Goal: Transaction & Acquisition: Purchase product/service

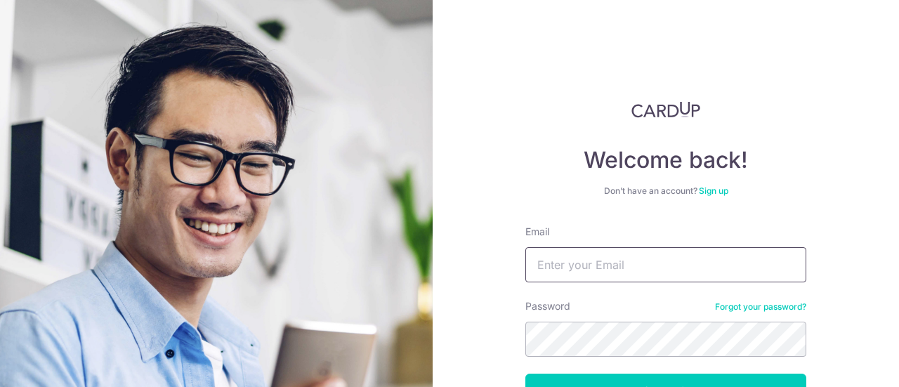
click at [565, 260] on input "Email" at bounding box center [665, 264] width 281 height 35
type input "taneechun@gmail.com"
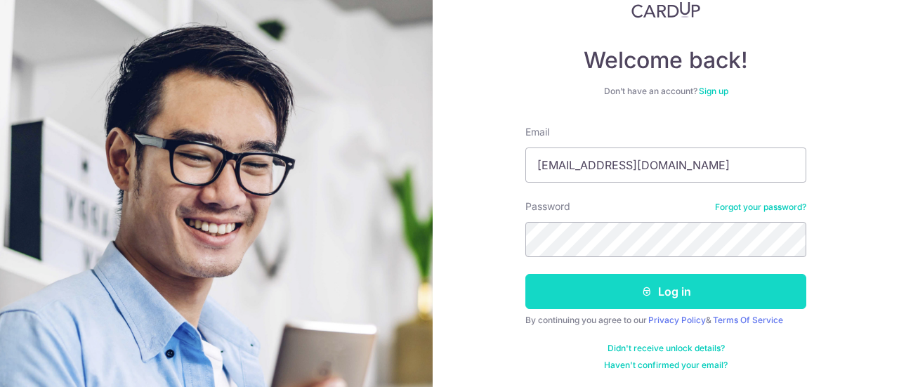
click at [620, 282] on button "Log in" at bounding box center [665, 291] width 281 height 35
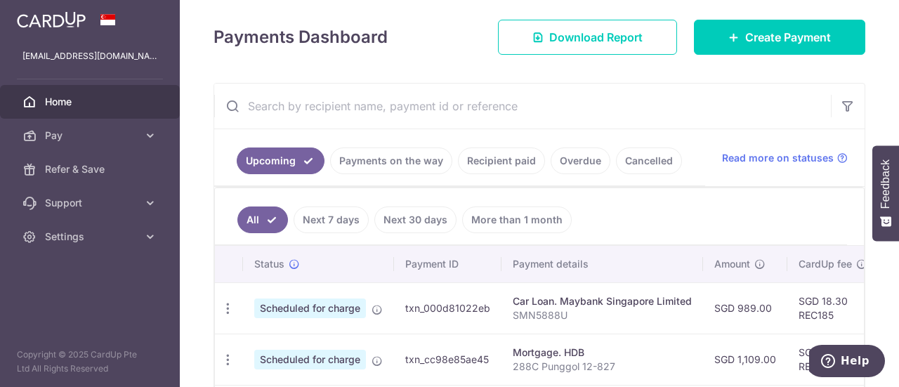
scroll to position [250, 0]
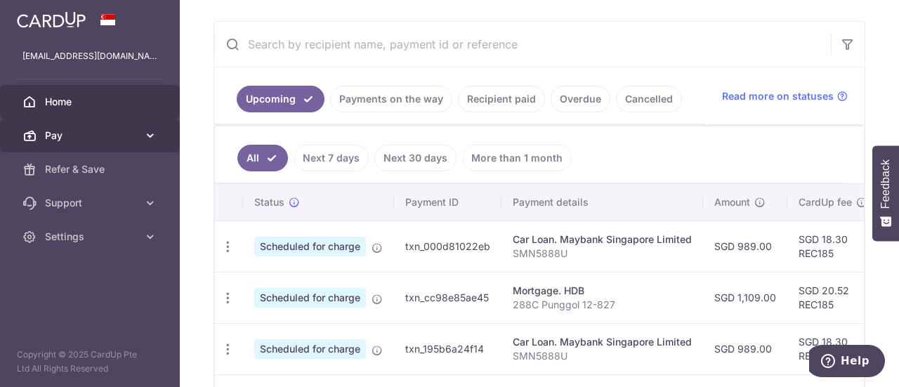
click at [92, 144] on link "Pay" at bounding box center [90, 136] width 180 height 34
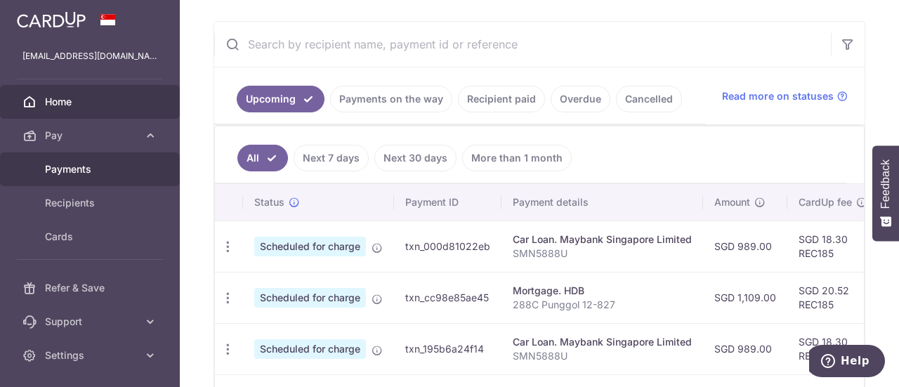
click at [92, 173] on span "Payments" at bounding box center [91, 169] width 93 height 14
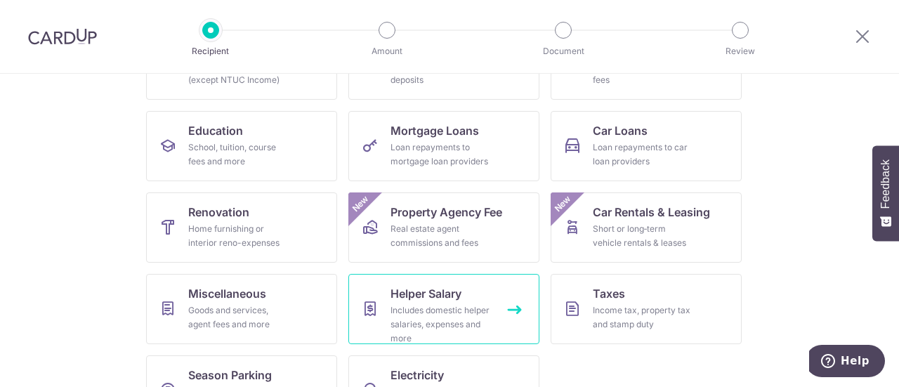
scroll to position [240, 0]
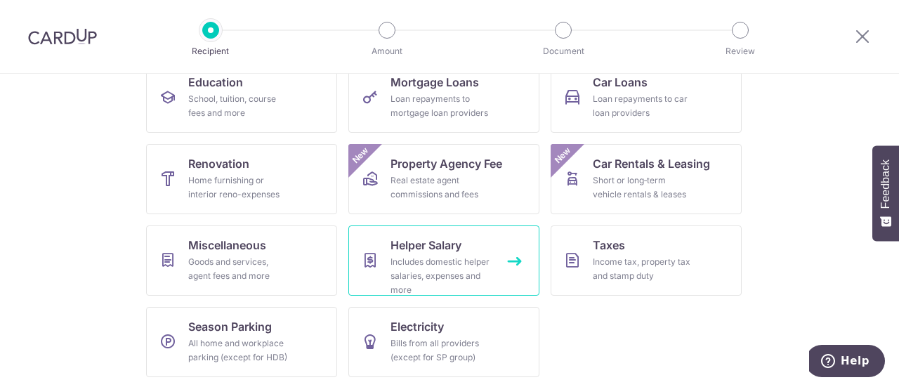
click at [482, 263] on div "Includes domestic helper salaries, expenses and more" at bounding box center [440, 276] width 101 height 42
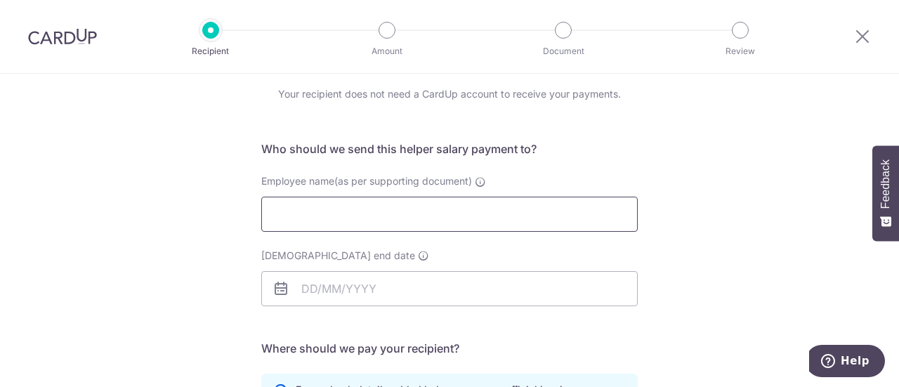
click at [481, 214] on input "Employee name(as per supporting document)" at bounding box center [449, 214] width 376 height 35
click at [186, 275] on div "Who would you like to pay? Your recipient does not need a CardUp account to rec…" at bounding box center [449, 356] width 899 height 669
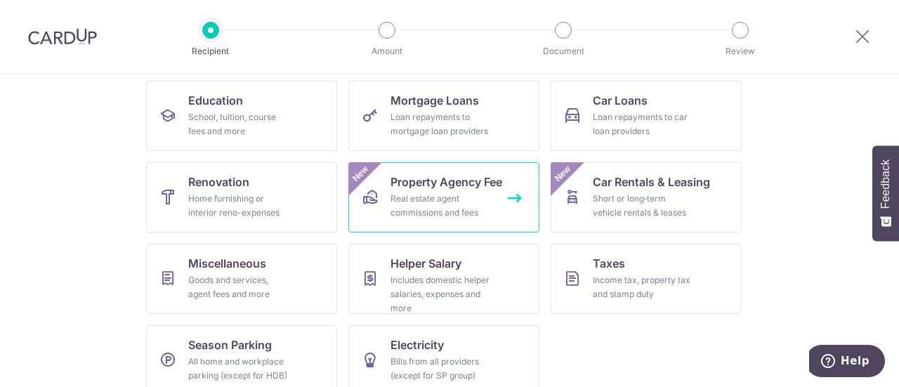
scroll to position [152, 0]
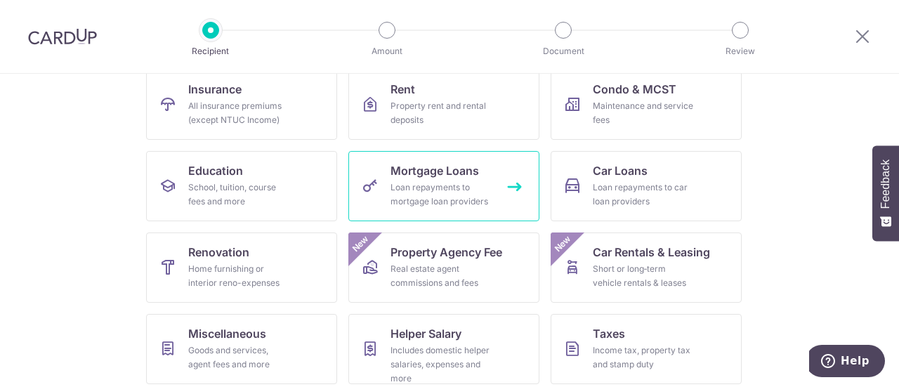
click at [468, 190] on div "Loan repayments to mortgage loan providers" at bounding box center [440, 194] width 101 height 28
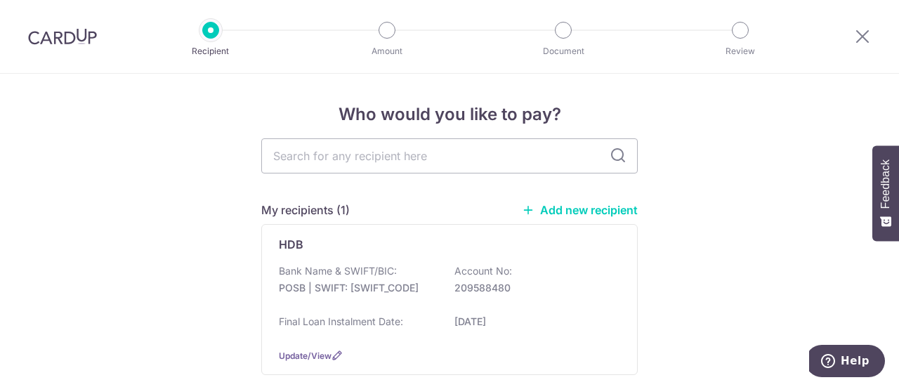
scroll to position [180, 0]
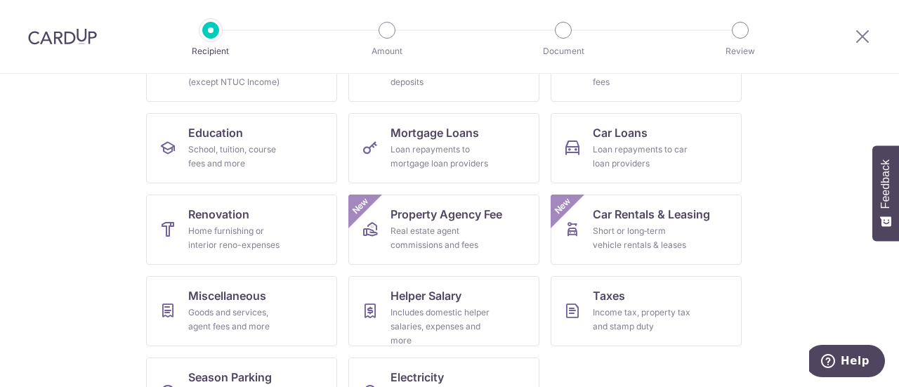
scroll to position [191, 0]
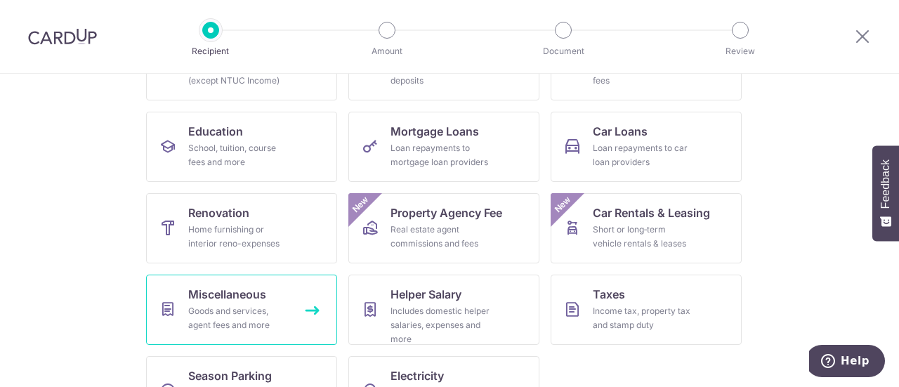
click at [271, 317] on div "Goods and services, agent fees and more" at bounding box center [238, 318] width 101 height 28
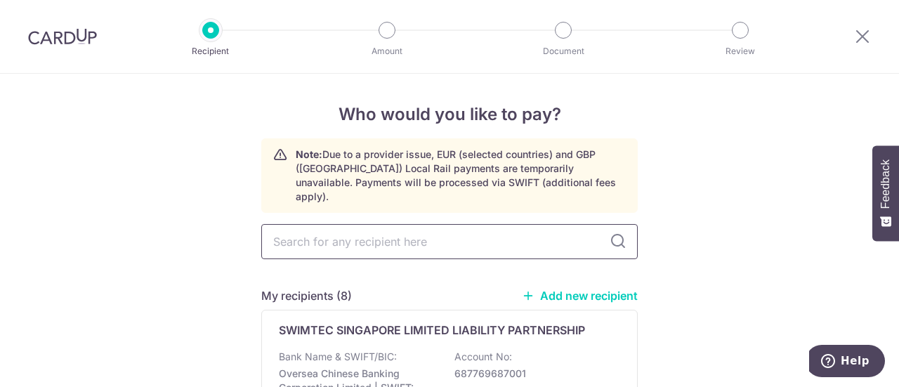
click at [421, 224] on input "text" at bounding box center [449, 241] width 376 height 35
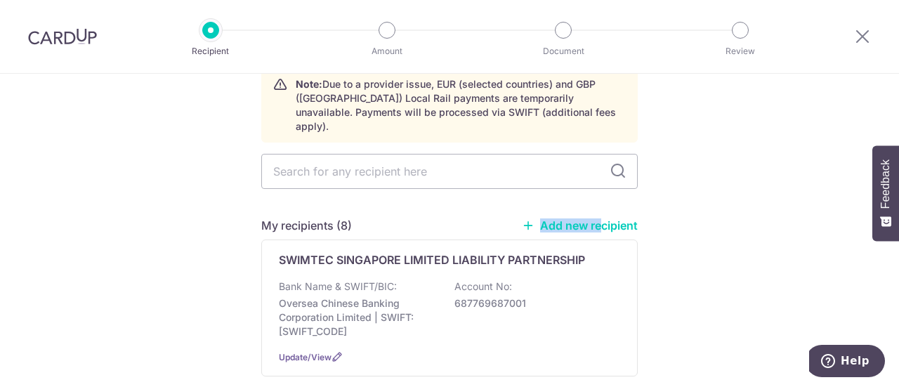
drag, startPoint x: 683, startPoint y: 199, endPoint x: 599, endPoint y: 214, distance: 85.0
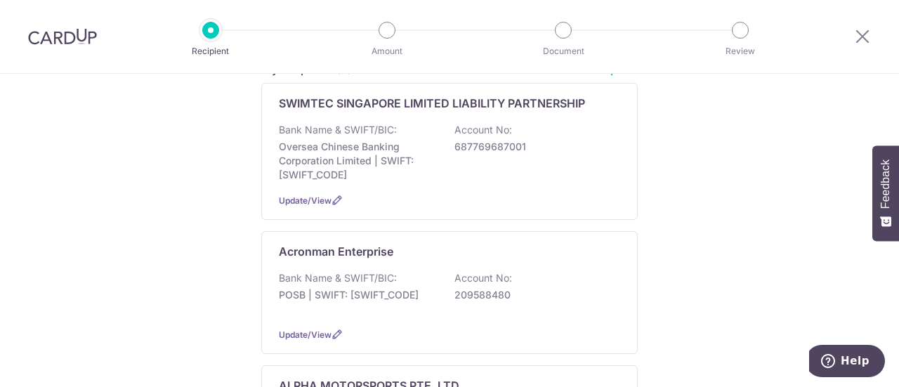
scroll to position [0, 0]
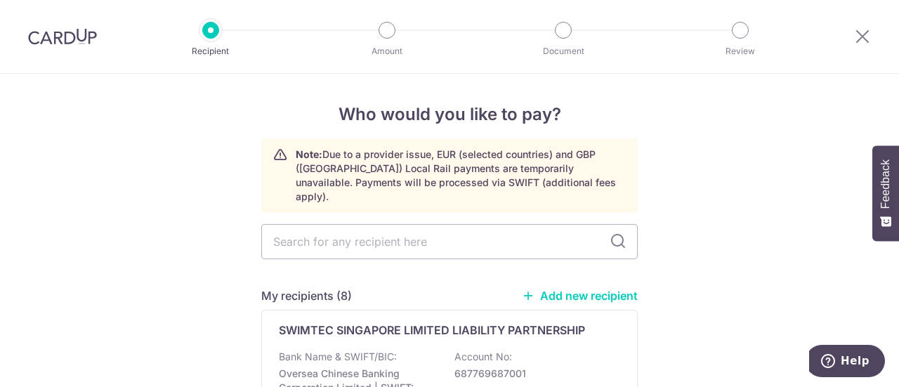
click at [606, 289] on link "Add new recipient" at bounding box center [580, 296] width 116 height 14
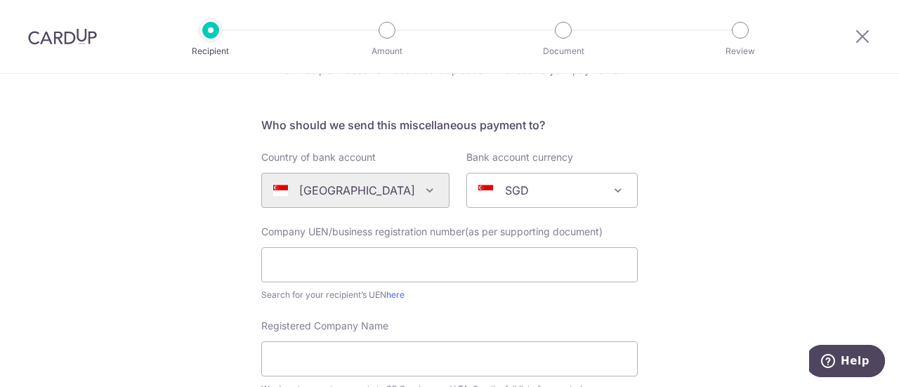
scroll to position [76, 0]
click at [467, 269] on input "text" at bounding box center [449, 264] width 376 height 35
click at [487, 261] on input "text" at bounding box center [449, 264] width 376 height 35
type input "201329396C"
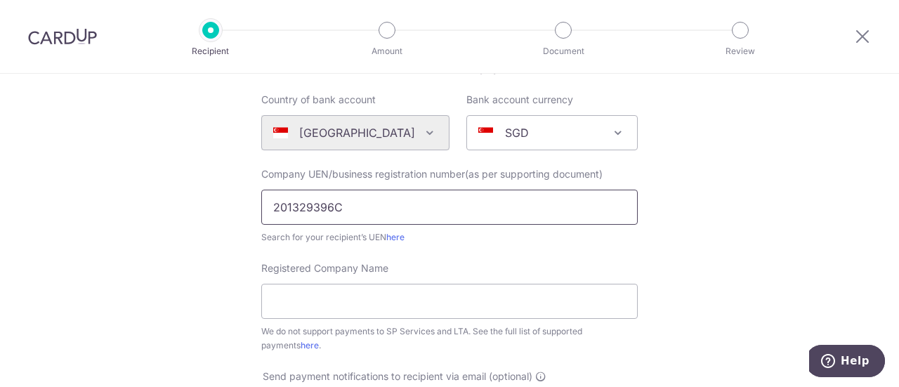
scroll to position [133, 0]
click at [393, 236] on link "here" at bounding box center [395, 236] width 18 height 11
click at [387, 306] on input "Registered Company Name" at bounding box center [449, 300] width 376 height 35
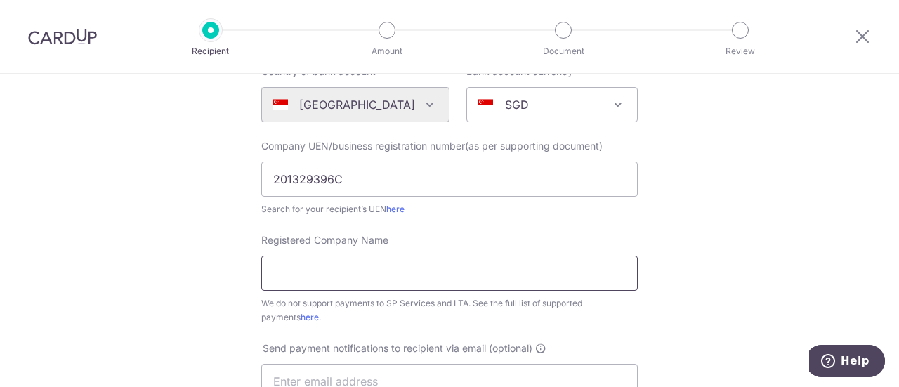
scroll to position [162, 0]
click at [593, 266] on input "Registered Company Name" at bounding box center [449, 272] width 376 height 35
click at [764, 235] on div "Who would you like to pay? Your recipient does not need a CardUp account to rec…" at bounding box center [449, 347] width 899 height 871
click at [493, 286] on input "Registered Company Name" at bounding box center [449, 272] width 376 height 35
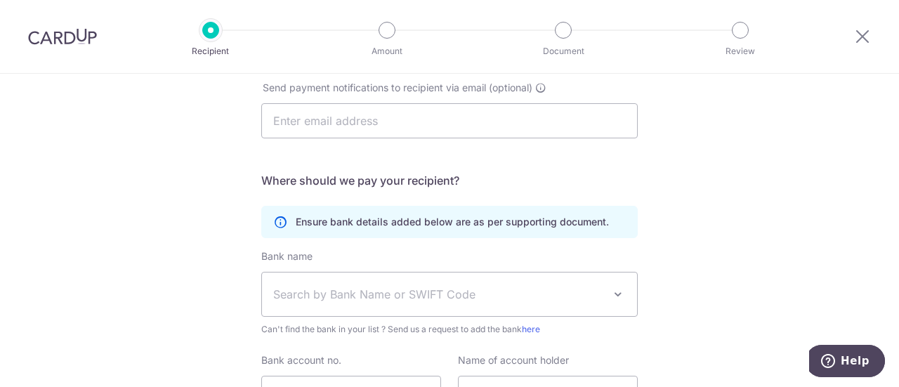
scroll to position [487, 0]
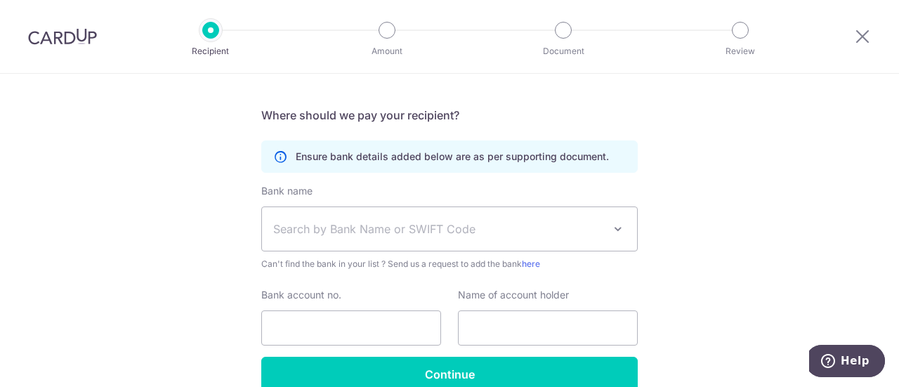
type input "[PERSON_NAME] Human Resources Pte Ltd"
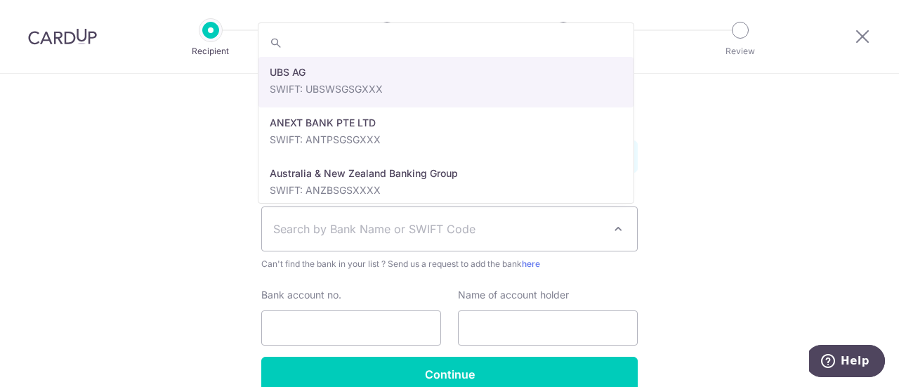
click at [431, 235] on span "Search by Bank Name or SWIFT Code" at bounding box center [438, 229] width 330 height 17
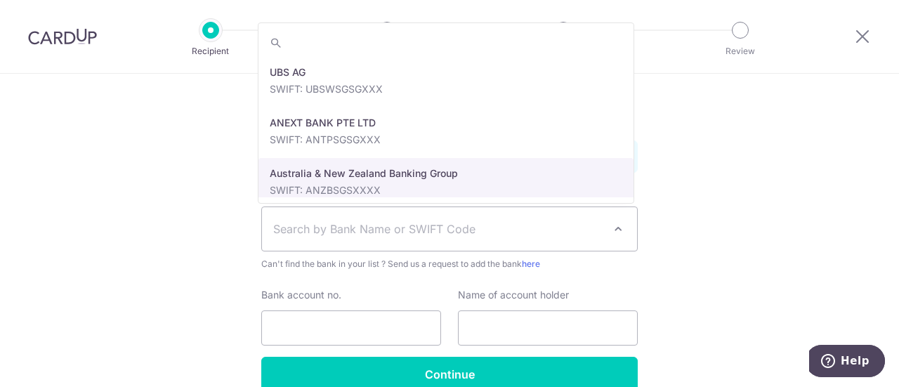
click at [698, 169] on div "Who would you like to pay? Your recipient does not need a CardUp account to rec…" at bounding box center [449, 22] width 899 height 871
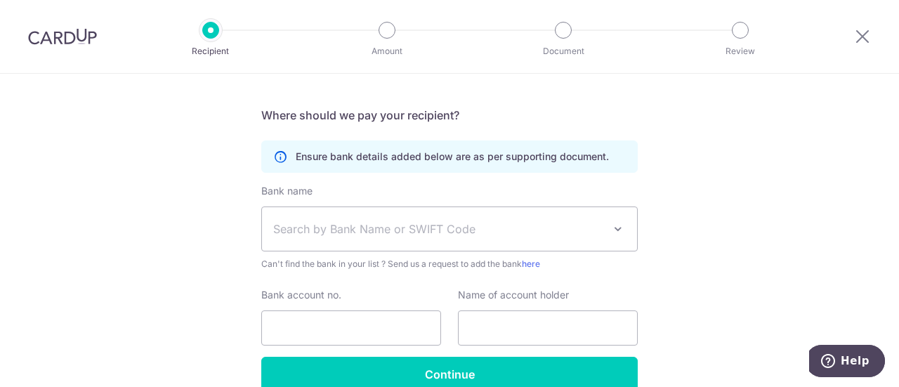
click at [698, 169] on div "Who would you like to pay? Your recipient does not need a CardUp account to rec…" at bounding box center [449, 22] width 899 height 871
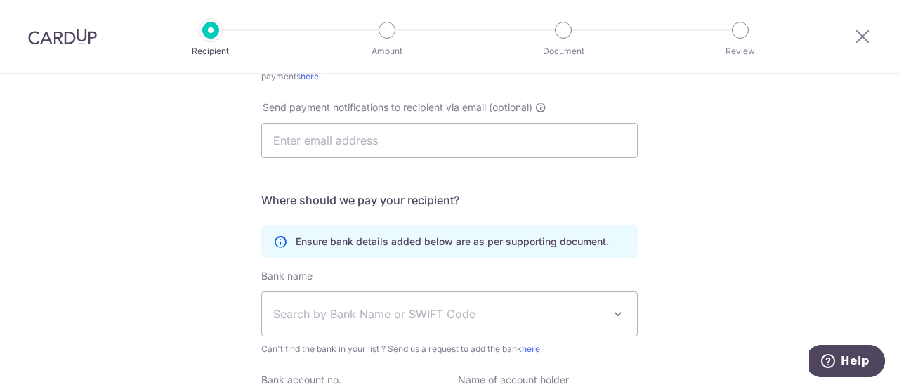
scroll to position [401, 0]
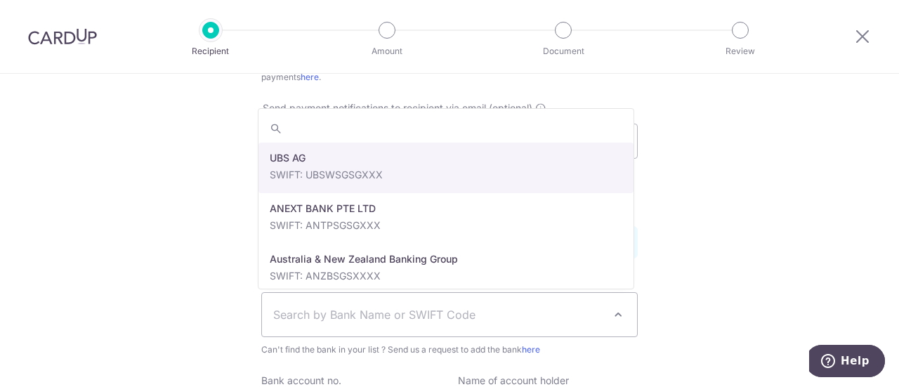
click at [513, 306] on span "Search by Bank Name or SWIFT Code" at bounding box center [438, 314] width 330 height 17
click at [468, 122] on input "search" at bounding box center [445, 128] width 375 height 28
click at [851, 263] on div "Who would you like to pay? Your recipient does not need a CardUp account to rec…" at bounding box center [449, 108] width 899 height 871
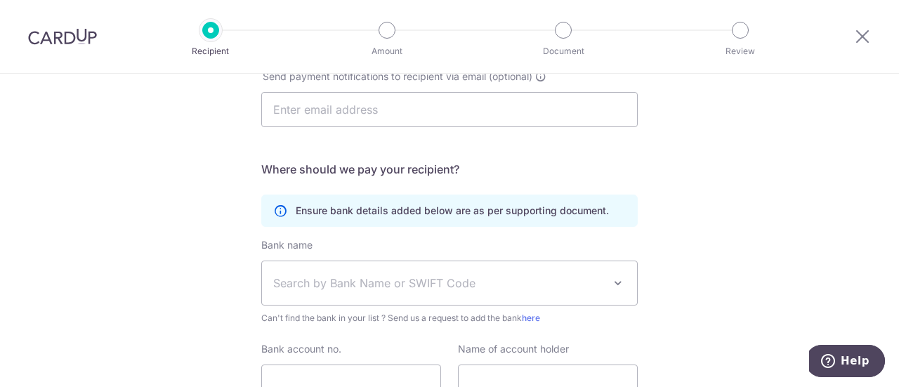
scroll to position [435, 0]
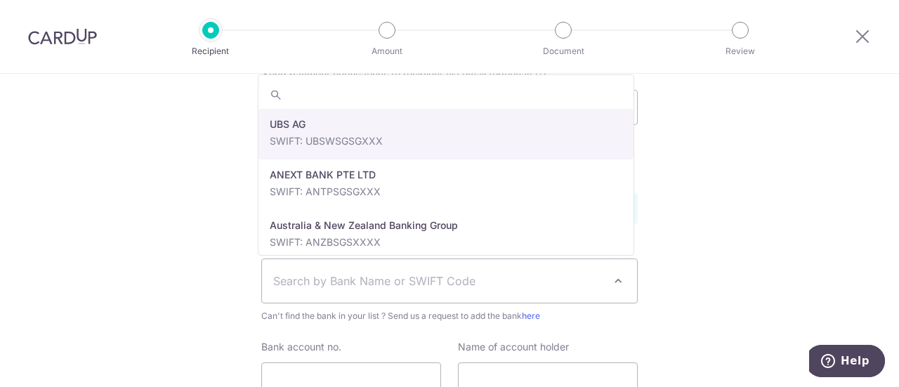
click at [482, 280] on span "Search by Bank Name or SWIFT Code" at bounding box center [438, 280] width 330 height 17
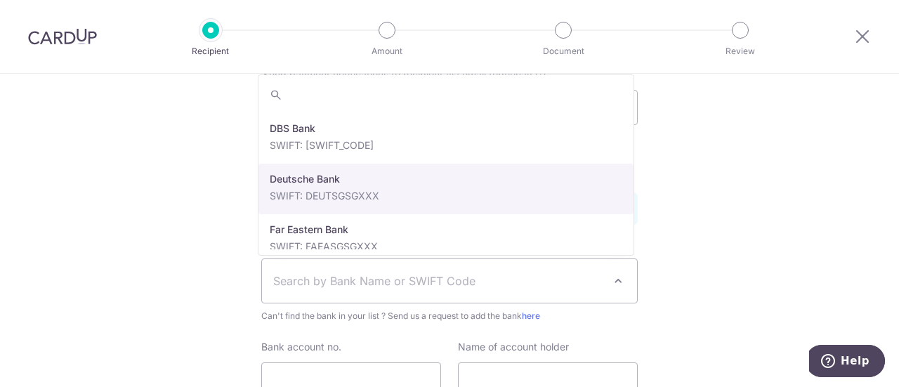
scroll to position [1159, 0]
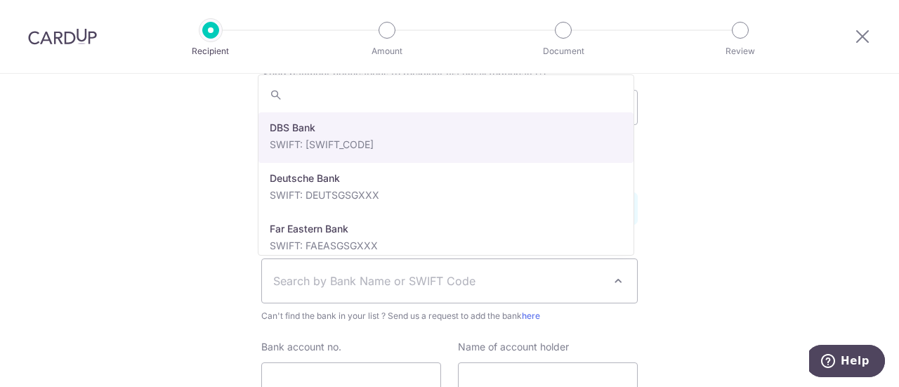
select select "6"
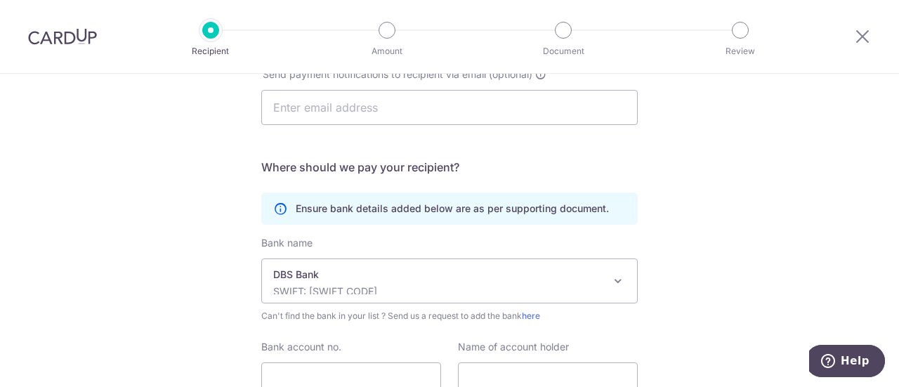
scroll to position [492, 0]
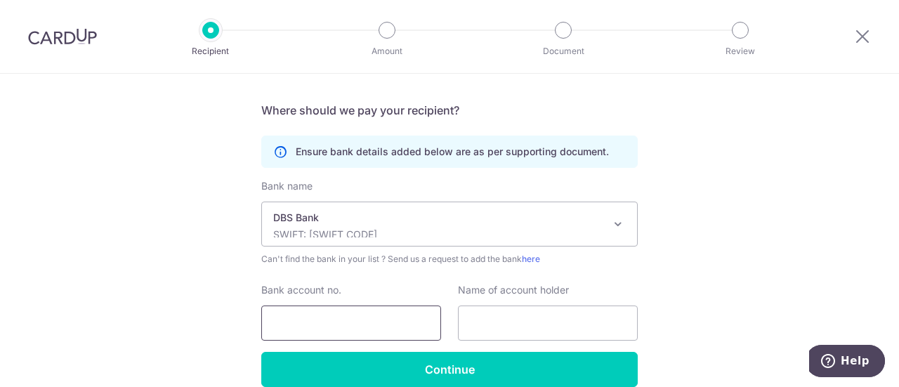
click at [369, 310] on input "Bank account no." at bounding box center [351, 322] width 180 height 35
type input "1049005712"
click at [173, 314] on div "Who would you like to pay? Your recipient does not need a CardUp account to rec…" at bounding box center [449, 17] width 899 height 871
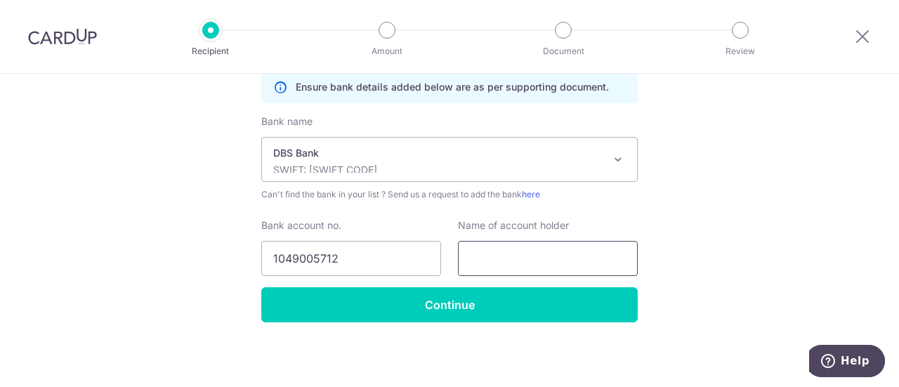
click at [510, 261] on input "text" at bounding box center [548, 258] width 180 height 35
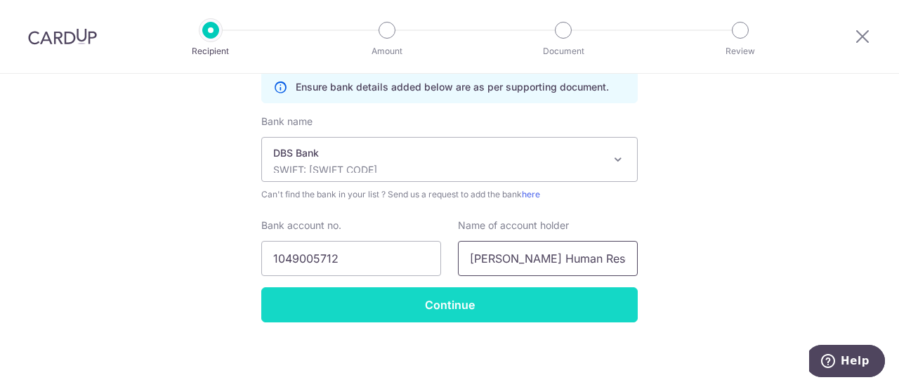
type input "Eden Grace Human Resource Pte Ltd"
click at [501, 301] on input "Continue" at bounding box center [449, 304] width 376 height 35
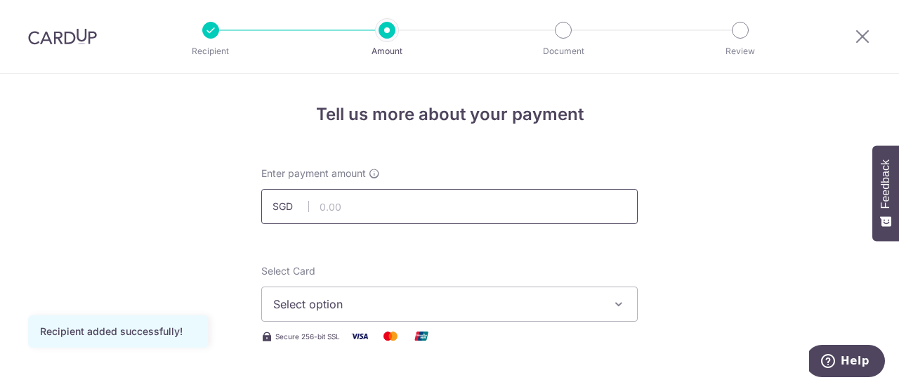
click at [476, 220] on input "text" at bounding box center [449, 206] width 376 height 35
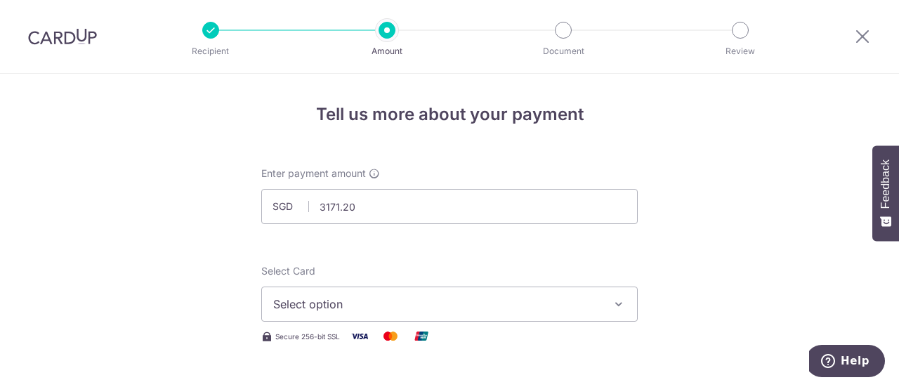
type input "3,171.20"
click at [343, 294] on button "Select option" at bounding box center [449, 304] width 376 height 35
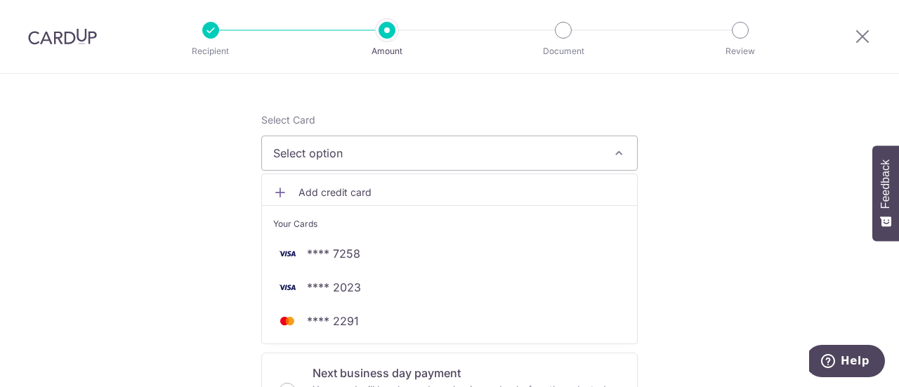
scroll to position [152, 0]
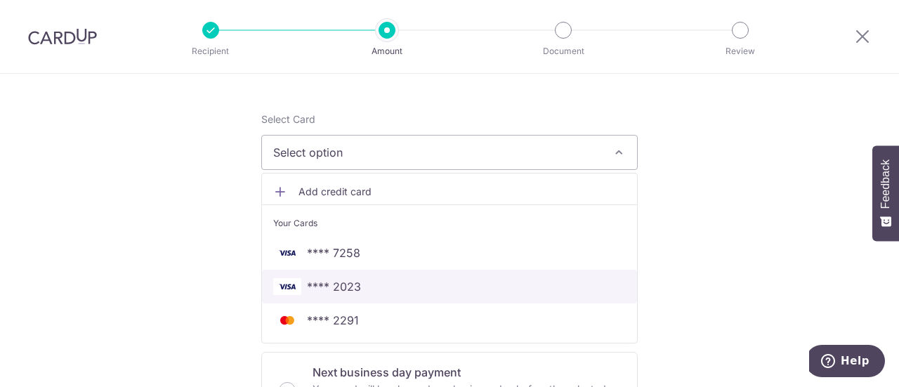
click at [389, 279] on span "**** 2023" at bounding box center [449, 286] width 353 height 17
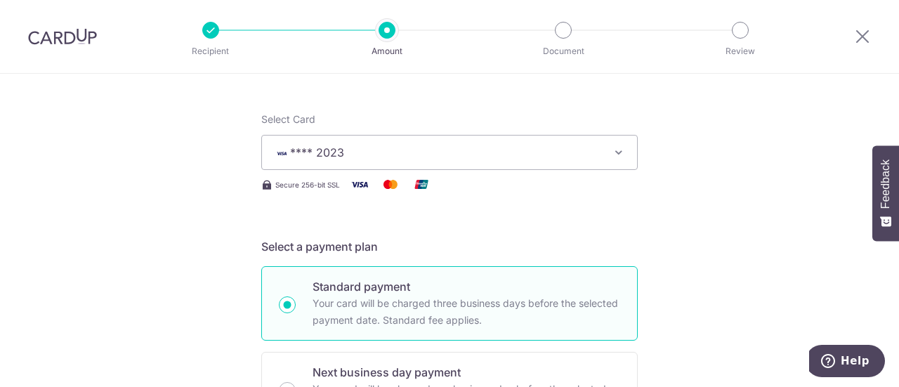
click at [435, 154] on span "**** 2023" at bounding box center [436, 152] width 327 height 17
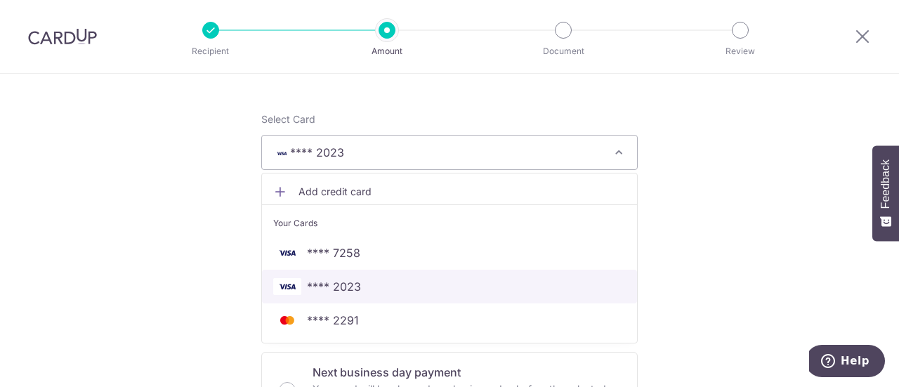
click at [412, 282] on span "**** 2023" at bounding box center [449, 286] width 353 height 17
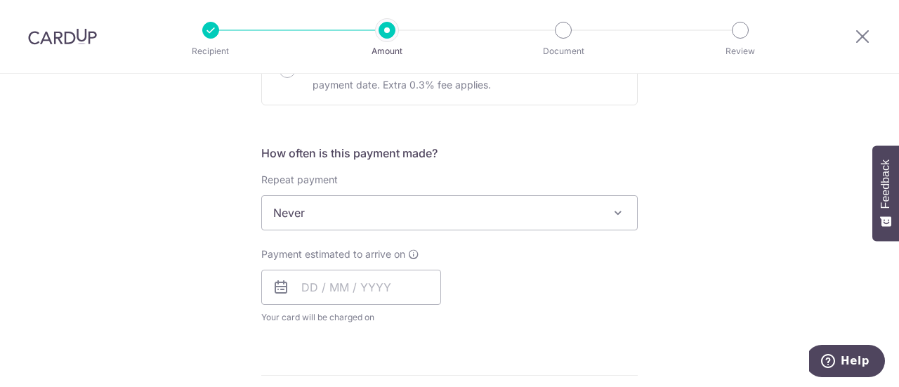
scroll to position [485, 0]
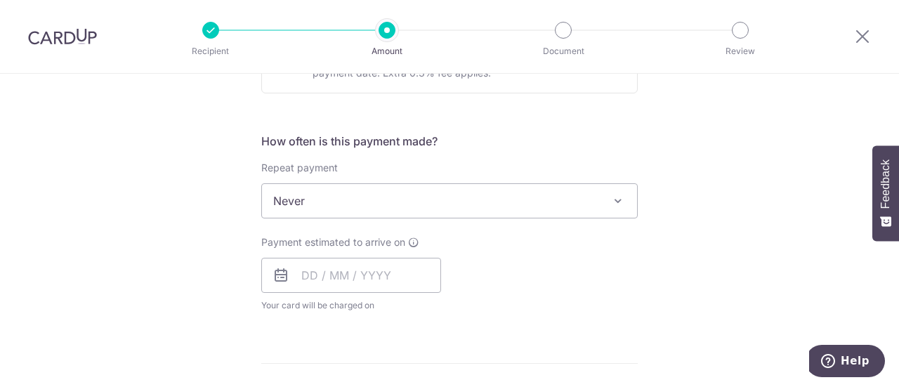
click at [345, 291] on div "Payment estimated to arrive on Your card will be charged on for the first payme…" at bounding box center [351, 273] width 180 height 77
click at [386, 265] on input "text" at bounding box center [351, 275] width 180 height 35
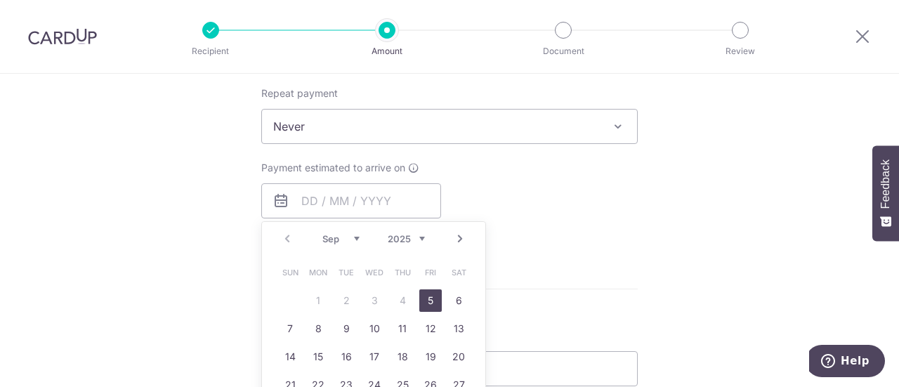
click at [426, 298] on link "5" at bounding box center [430, 300] width 22 height 22
type input "05/09/2025"
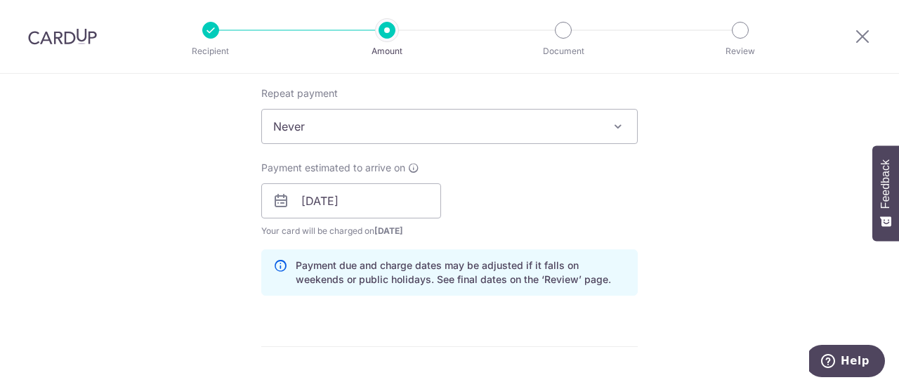
click at [577, 197] on div "Payment estimated to arrive on 05/09/2025 Prev Next Sep Oct Nov Dec 2025 2026 2…" at bounding box center [449, 199] width 393 height 77
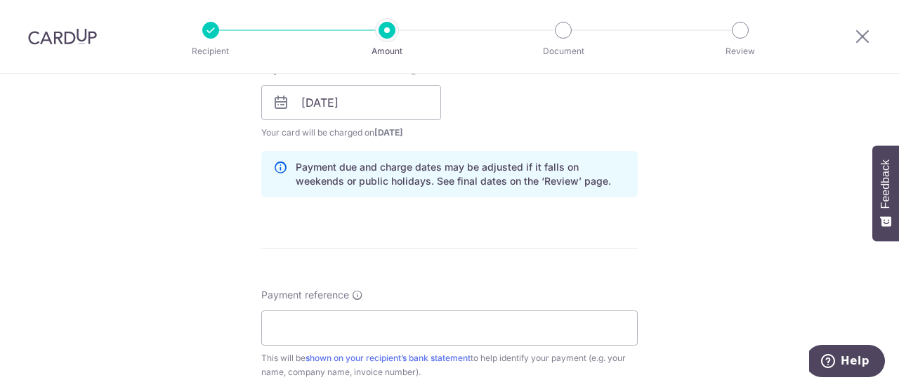
scroll to position [749, 0]
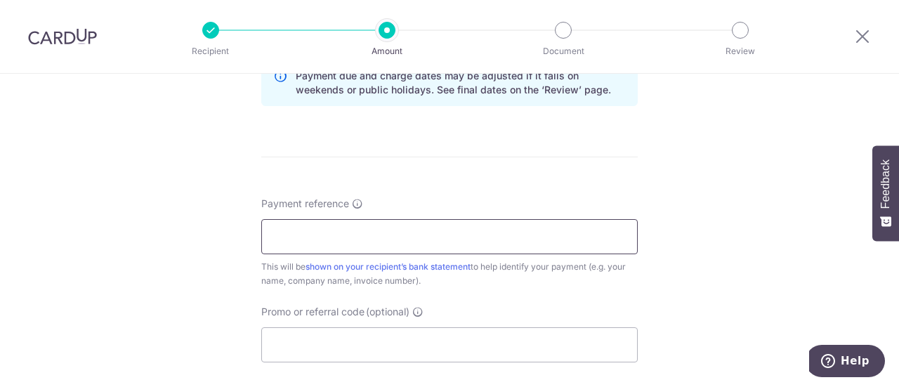
click at [500, 232] on input "Payment reference" at bounding box center [449, 236] width 376 height 35
type input "INV-9225"
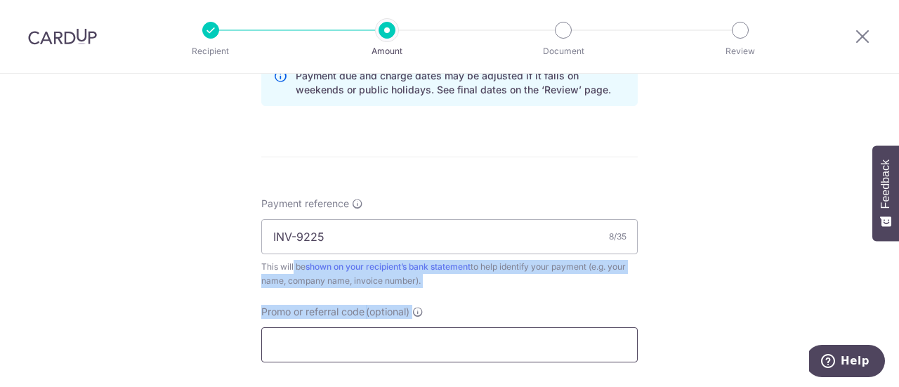
drag, startPoint x: 199, startPoint y: 256, endPoint x: 337, endPoint y: 350, distance: 166.3
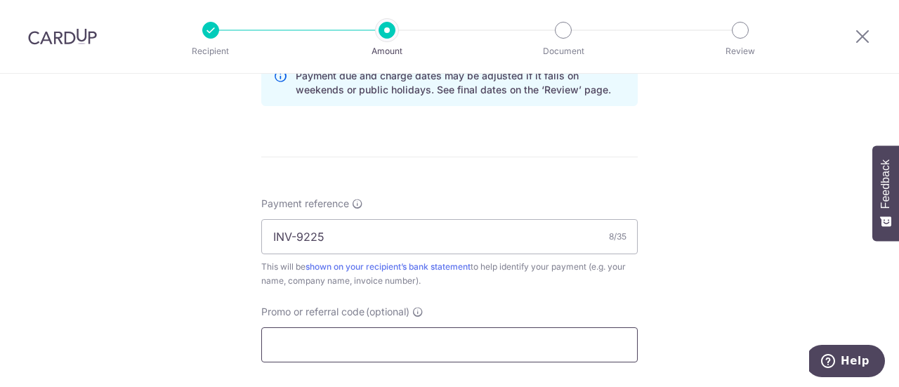
click at [337, 350] on input "Promo or referral code (optional)" at bounding box center [449, 344] width 376 height 35
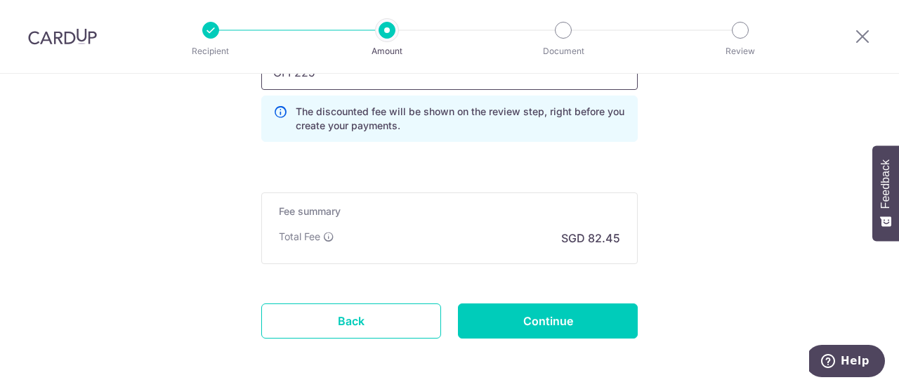
scroll to position [1027, 0]
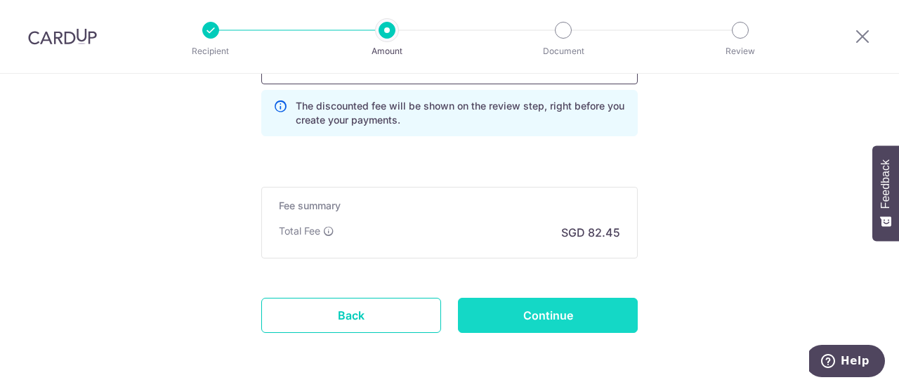
type input "OFF225"
click at [504, 313] on input "Continue" at bounding box center [548, 315] width 180 height 35
type input "Create Schedule"
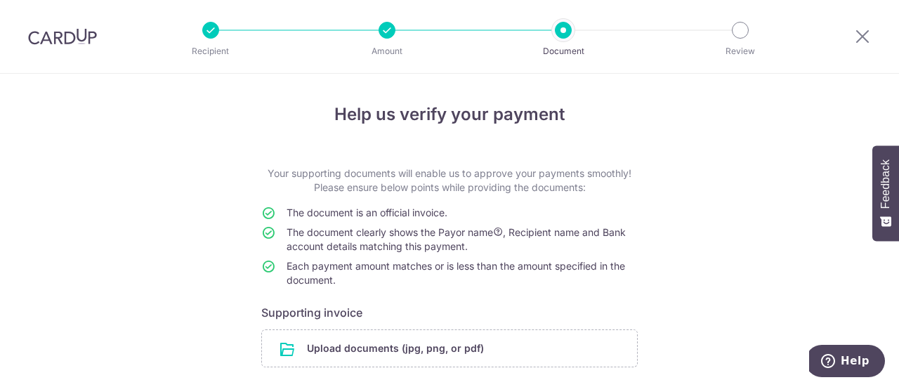
scroll to position [103, 0]
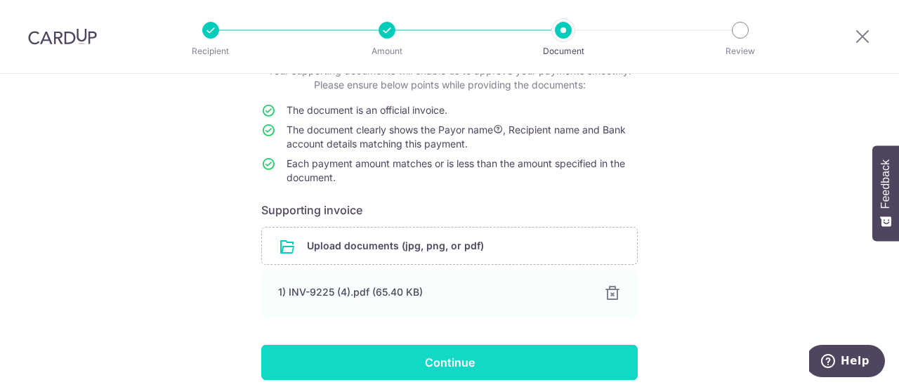
click at [412, 356] on input "Continue" at bounding box center [449, 362] width 376 height 35
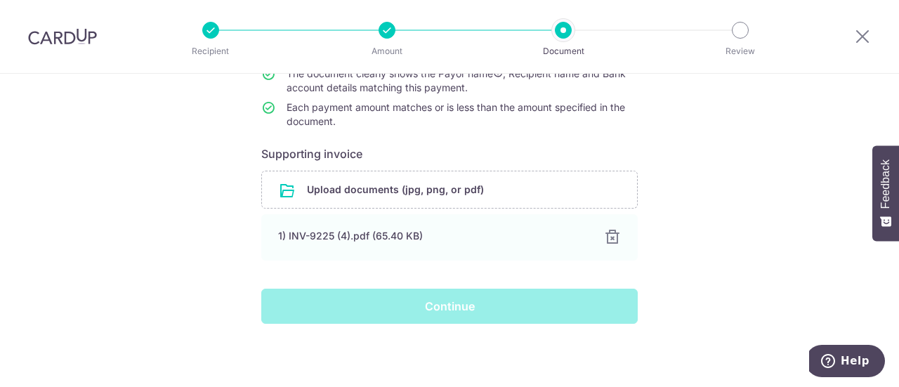
scroll to position [159, 0]
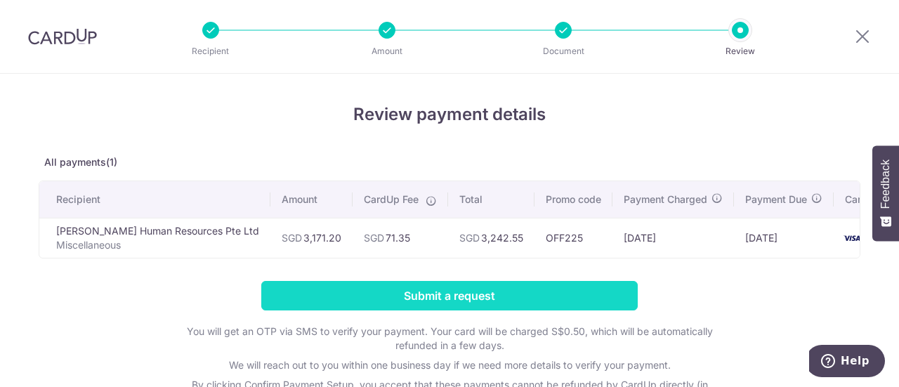
click at [517, 301] on input "Submit a request" at bounding box center [449, 295] width 376 height 29
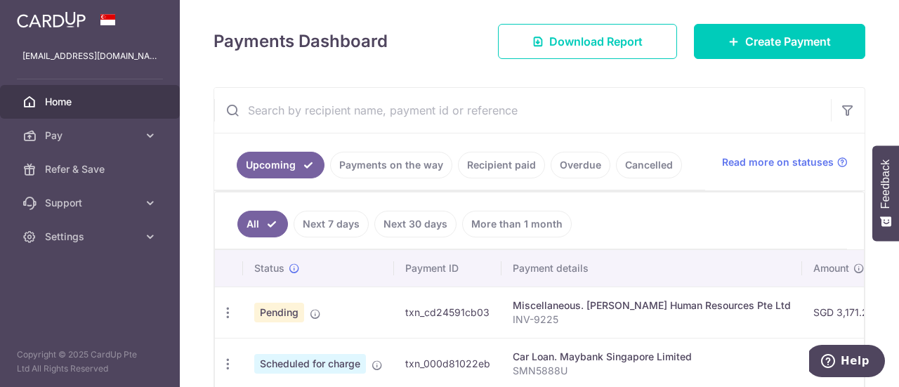
scroll to position [282, 0]
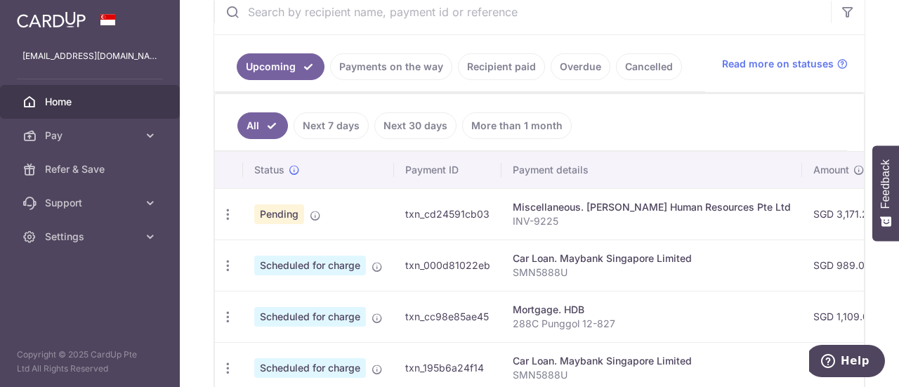
click at [517, 205] on div "Miscellaneous. Eden Grace Human Resources Pte Ltd" at bounding box center [652, 207] width 278 height 14
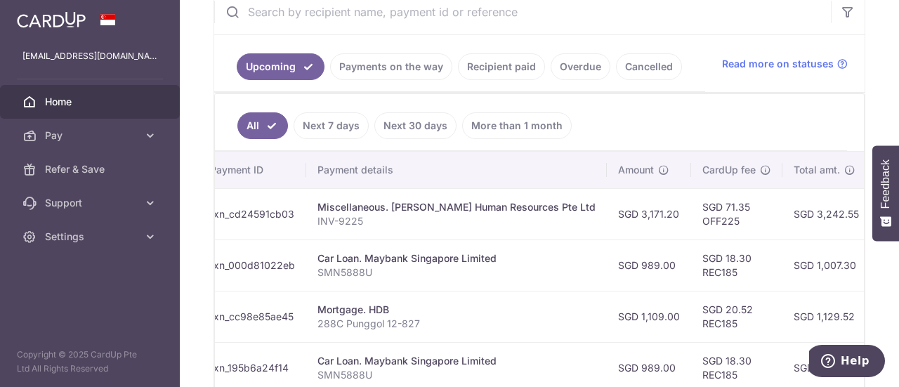
scroll to position [0, 190]
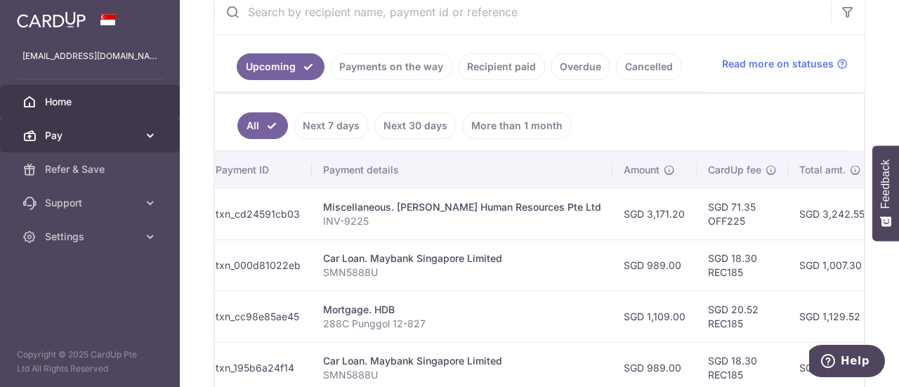
click at [79, 130] on span "Pay" at bounding box center [91, 136] width 93 height 14
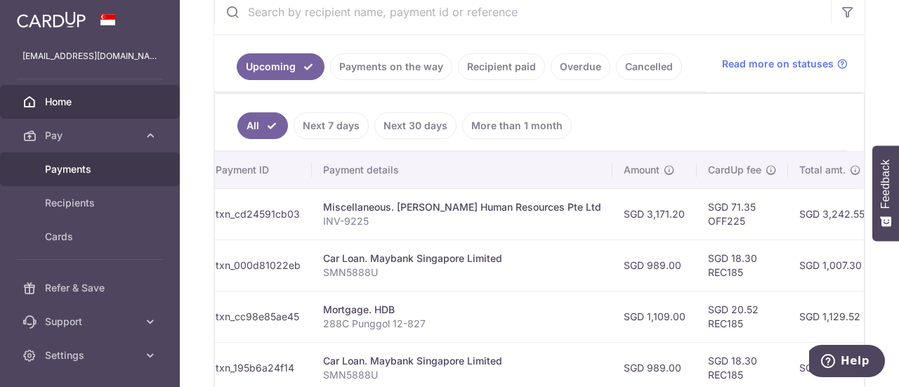
click at [101, 171] on span "Payments" at bounding box center [91, 169] width 93 height 14
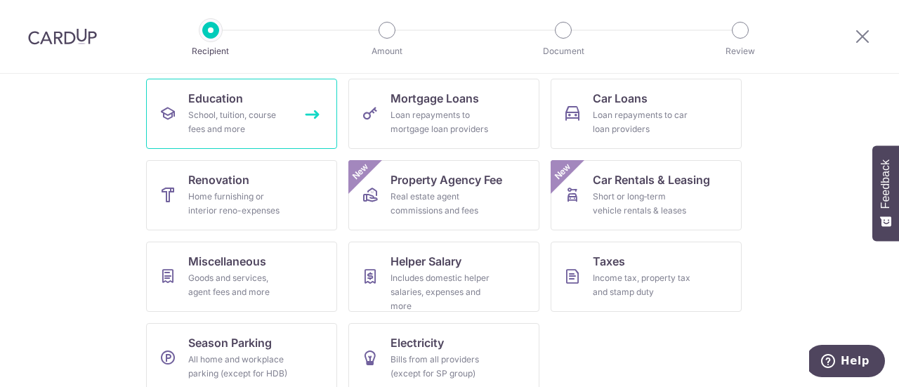
scroll to position [240, 0]
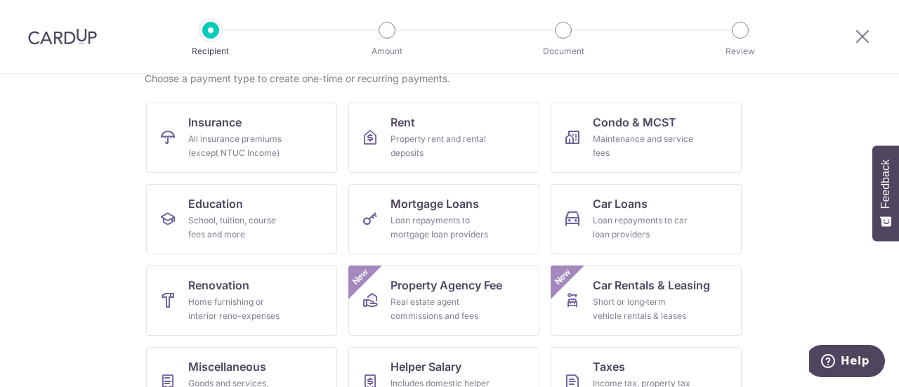
scroll to position [119, 0]
click at [65, 39] on img at bounding box center [62, 36] width 69 height 17
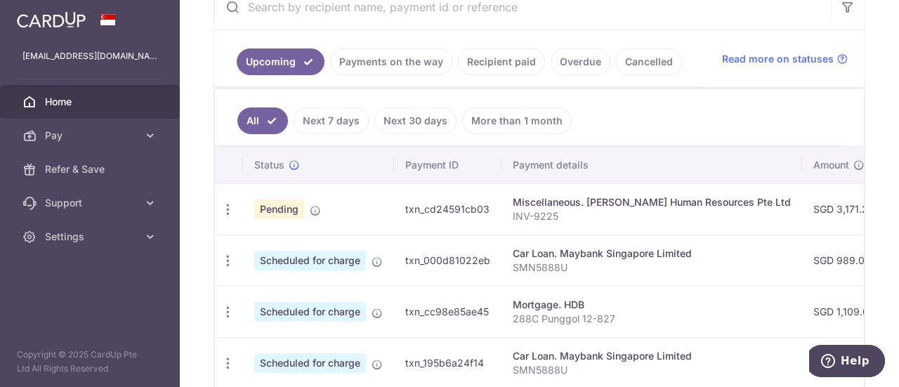
scroll to position [271, 0]
click at [96, 129] on span "Pay" at bounding box center [91, 136] width 93 height 14
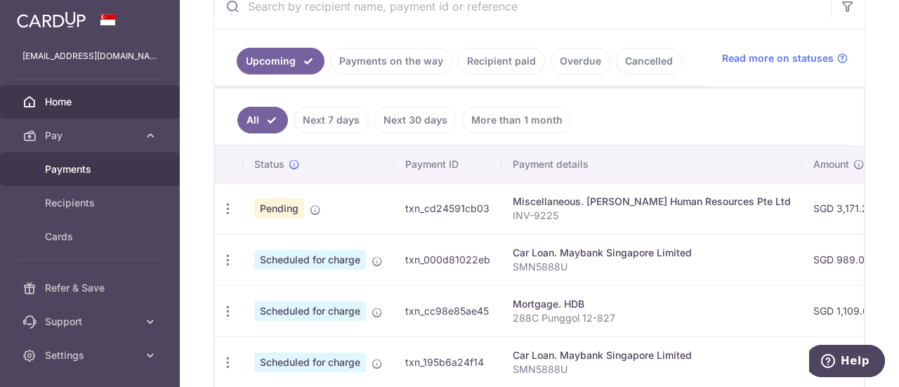
click at [98, 169] on span "Payments" at bounding box center [91, 169] width 93 height 14
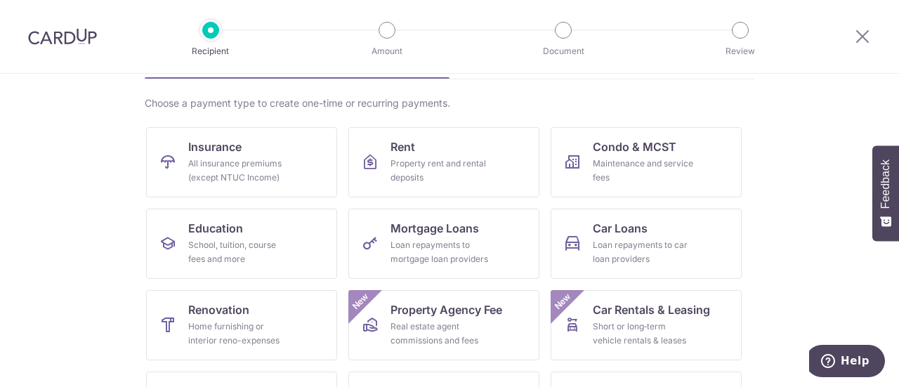
scroll to position [199, 0]
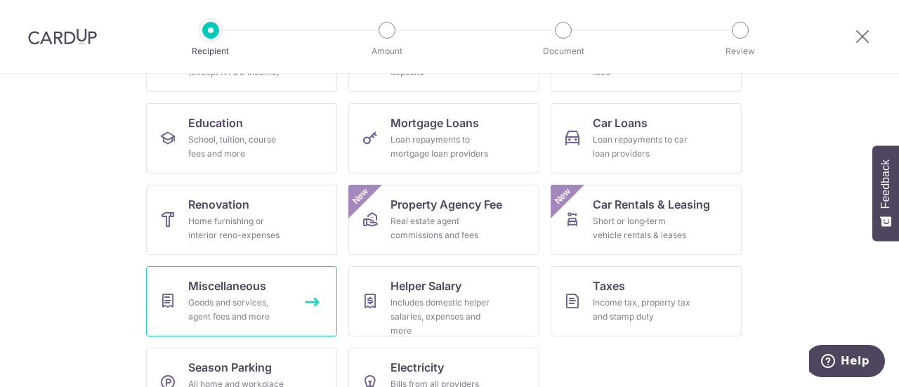
click at [289, 307] on link "Miscellaneous Goods and services, agent fees and more" at bounding box center [241, 301] width 191 height 70
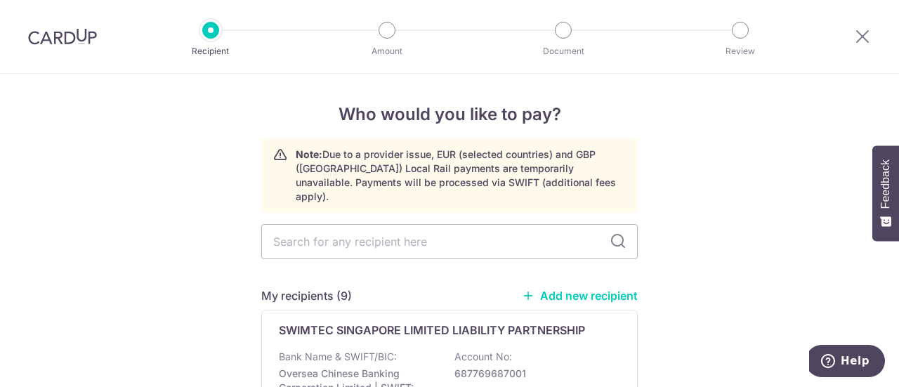
click at [595, 289] on link "Add new recipient" at bounding box center [580, 296] width 116 height 14
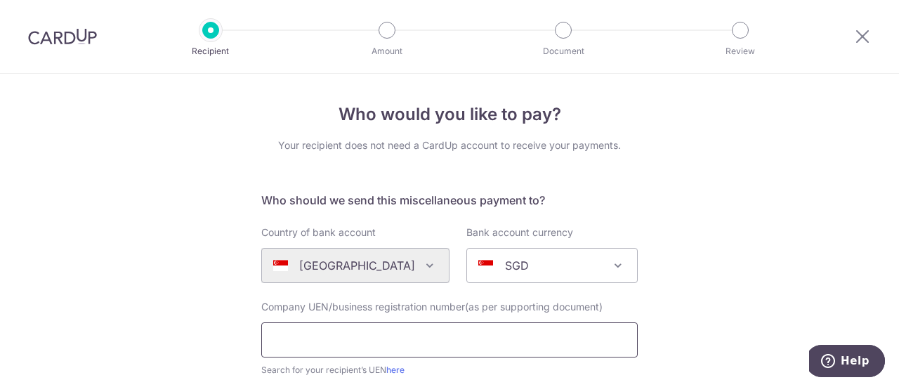
click at [386, 331] on input "text" at bounding box center [449, 339] width 376 height 35
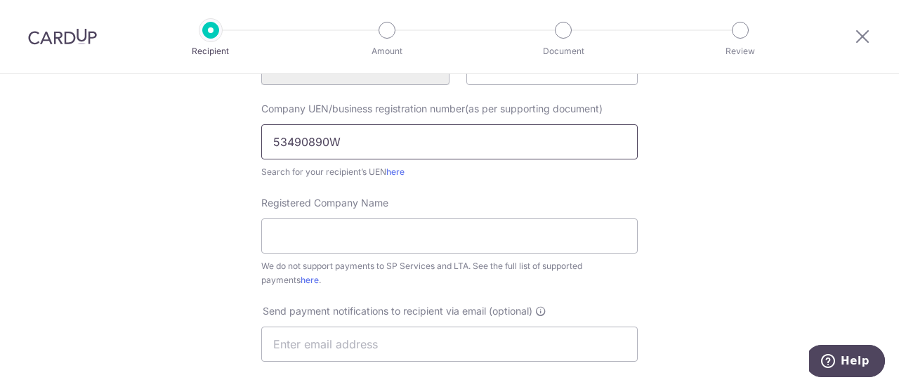
scroll to position [204, 0]
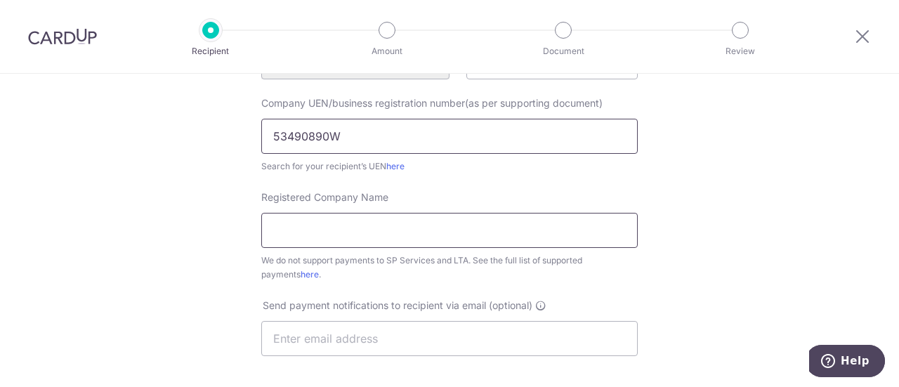
type input "53490890W"
click at [405, 245] on input "Registered Company Name" at bounding box center [449, 230] width 376 height 35
drag, startPoint x: 359, startPoint y: 140, endPoint x: 247, endPoint y: 142, distance: 112.4
click at [247, 142] on div "Who would you like to pay? Your recipient does not need a CardUp account to rec…" at bounding box center [449, 305] width 899 height 871
click at [392, 166] on link "here" at bounding box center [395, 166] width 18 height 11
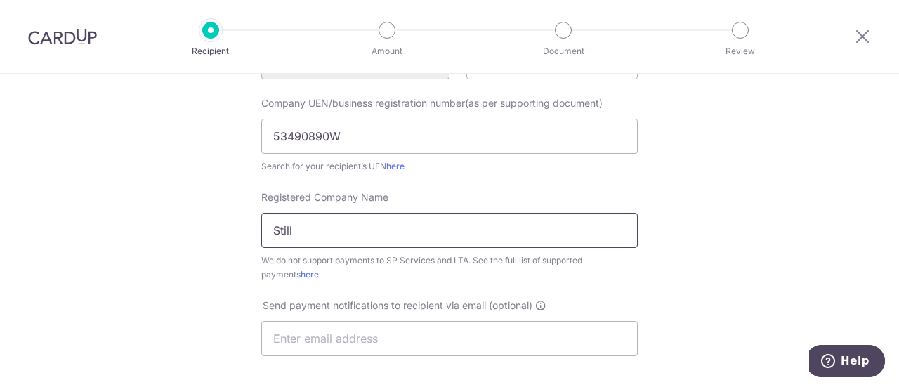
click at [334, 228] on input "Still" at bounding box center [449, 230] width 376 height 35
type input "S"
paste input "Still Fitness & Rehab"
type input "Still Fitness & Rehab"
click at [139, 232] on div "Who would you like to pay? Your recipient does not need a CardUp account to rec…" at bounding box center [449, 305] width 899 height 871
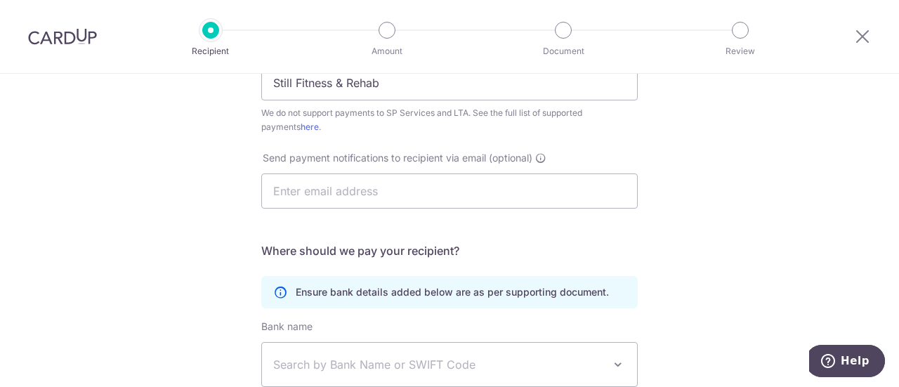
scroll to position [451, 0]
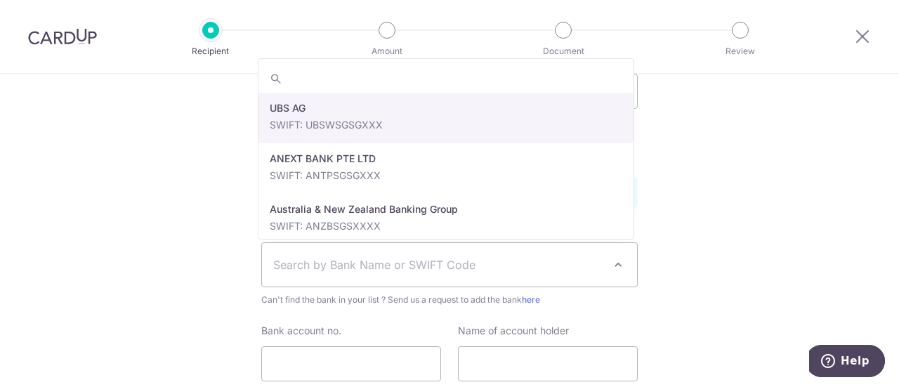
click at [386, 265] on span "Search by Bank Name or SWIFT Code" at bounding box center [438, 264] width 330 height 17
